Goal: Find specific page/section: Find specific page/section

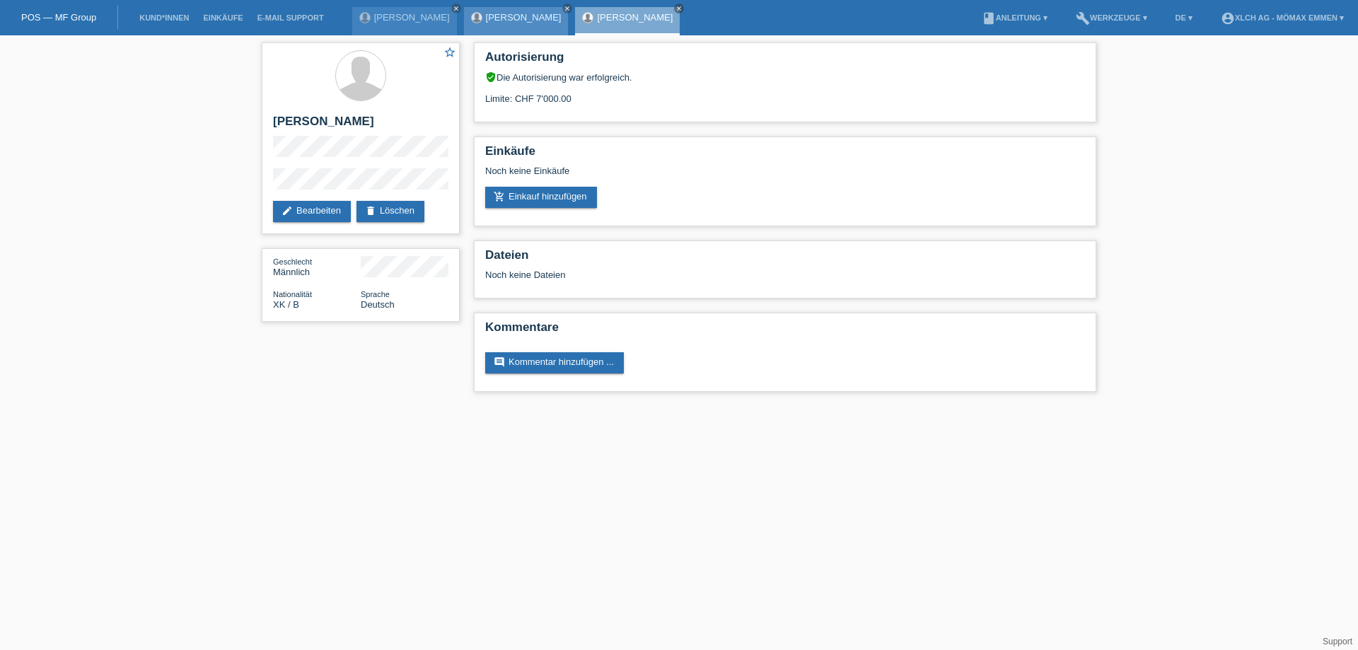
click at [509, 12] on link "[PERSON_NAME]" at bounding box center [524, 17] width 76 height 11
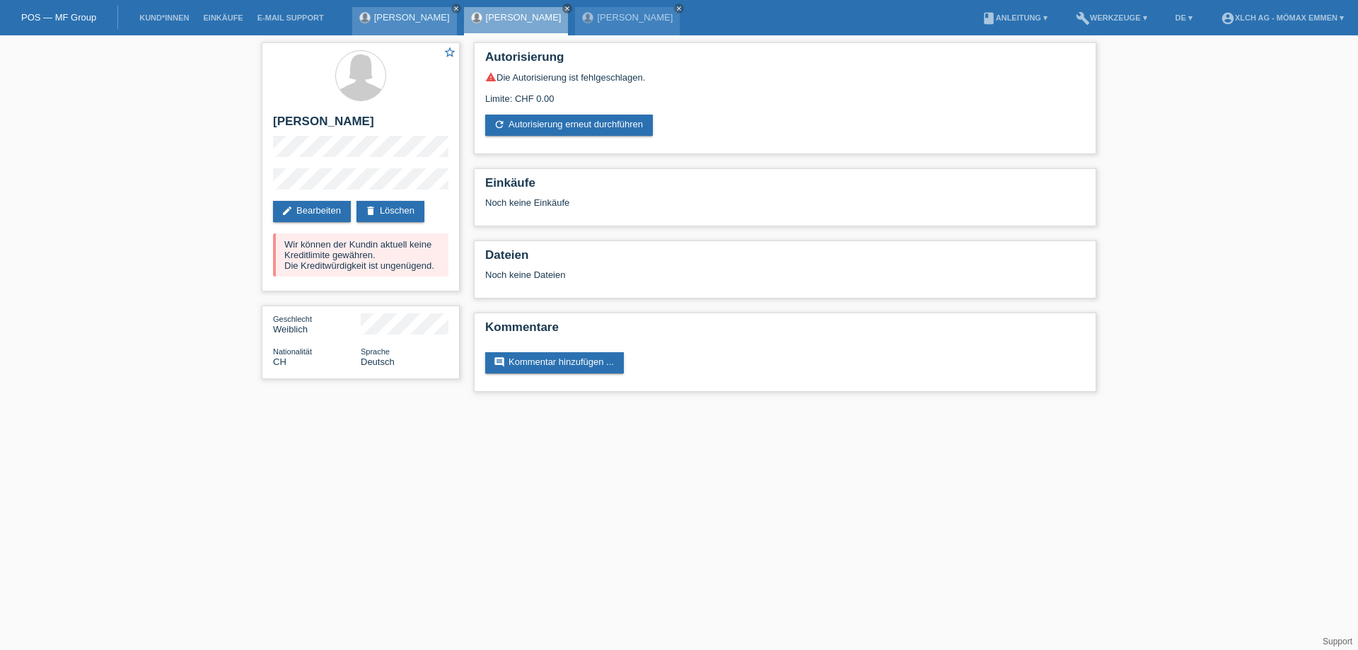
click at [426, 23] on div "[PERSON_NAME] close" at bounding box center [404, 21] width 105 height 28
click at [400, 16] on link "[PERSON_NAME]" at bounding box center [412, 17] width 76 height 11
click at [517, 27] on div "JELENA GAJIC close" at bounding box center [516, 21] width 105 height 28
click at [519, 21] on link "[PERSON_NAME]" at bounding box center [524, 17] width 76 height 11
